Goal: Task Accomplishment & Management: Complete application form

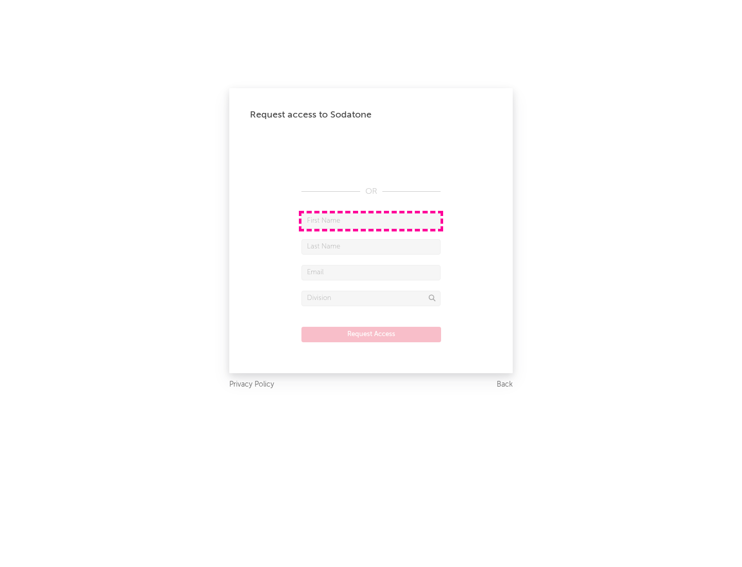
click at [371, 221] on input "text" at bounding box center [370, 220] width 139 height 15
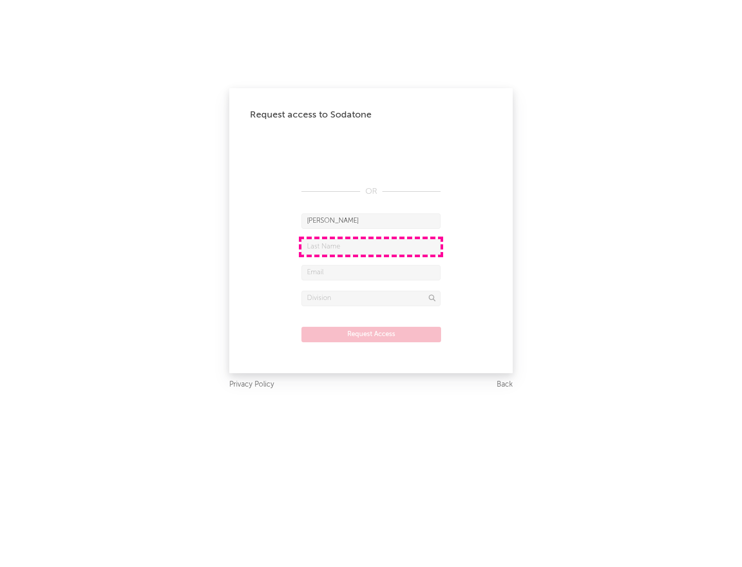
type input "[PERSON_NAME]"
click at [371, 246] on input "text" at bounding box center [370, 246] width 139 height 15
type input "[PERSON_NAME]"
click at [371, 272] on input "text" at bounding box center [370, 272] width 139 height 15
type input "[EMAIL_ADDRESS][DOMAIN_NAME]"
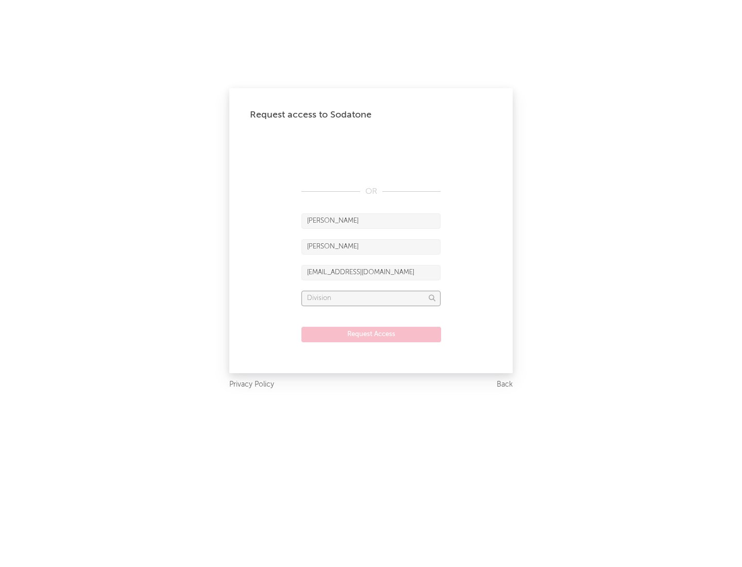
click at [371, 298] on input "text" at bounding box center [370, 298] width 139 height 15
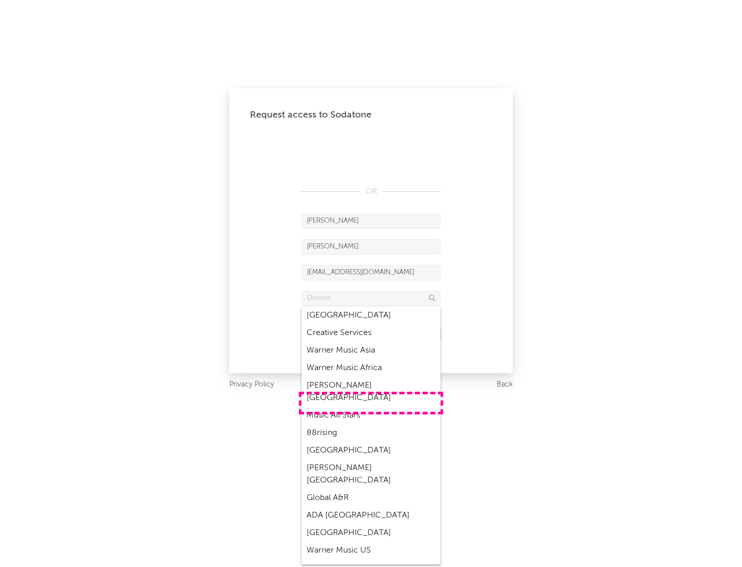
click at [371, 407] on div "Music All Stars" at bounding box center [370, 416] width 139 height 18
type input "Music All Stars"
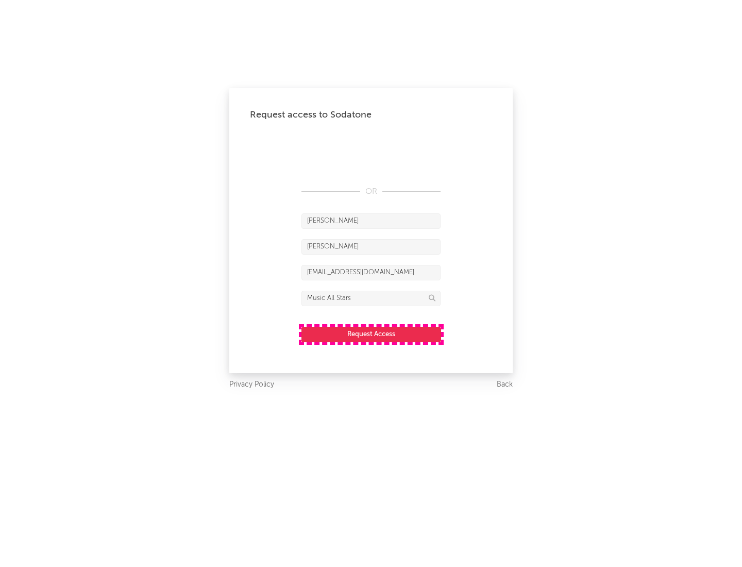
click at [371, 334] on button "Request Access" at bounding box center [371, 334] width 140 height 15
